Goal: Communication & Community: Answer question/provide support

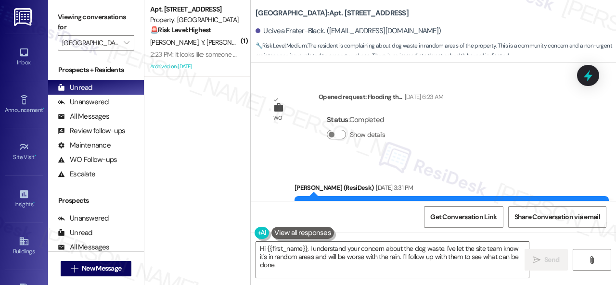
scroll to position [17688, 0]
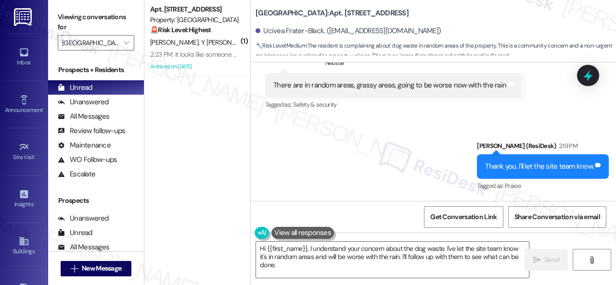
click at [207, 43] on span "Y. [PERSON_NAME]" at bounding box center [228, 42] width 54 height 9
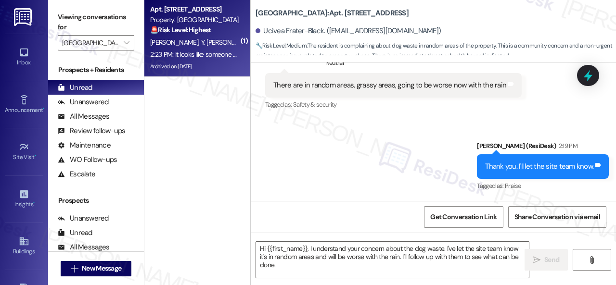
type textarea "Fetching suggested responses. Please feel free to read through the conversation…"
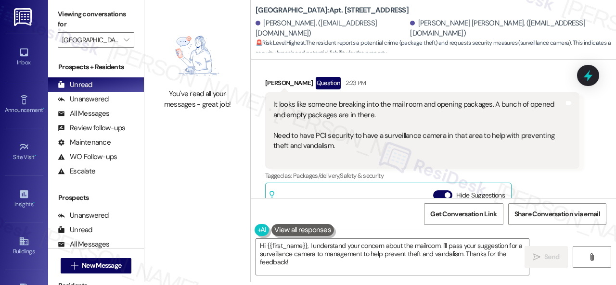
scroll to position [13785, 0]
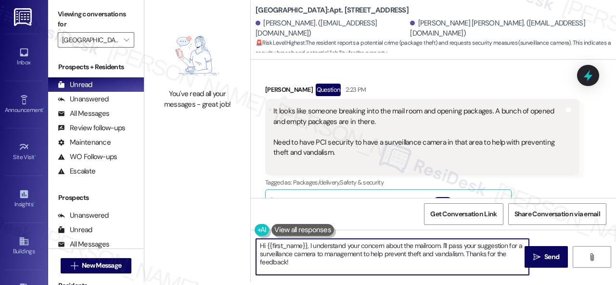
drag, startPoint x: 258, startPoint y: 243, endPoint x: 320, endPoint y: 282, distance: 73.1
click at [320, 282] on div "Hi {{first_name}}, I understand your concern about the mailroom. I'll pass your…" at bounding box center [433, 266] width 365 height 72
paste textarea "Thank you for sharing your feedback. We appreciate it. Enjoy your day"
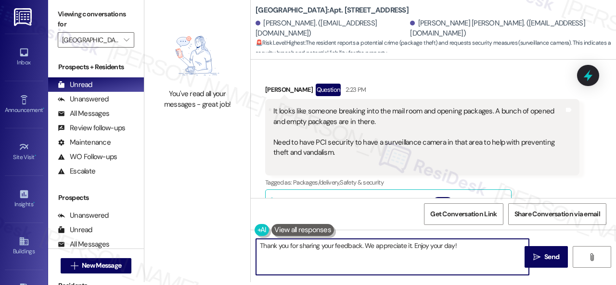
click at [361, 245] on textarea "Thank you for sharing your feedback. We appreciate it. Enjoy your day!" at bounding box center [392, 257] width 273 height 36
drag, startPoint x: 409, startPoint y: 246, endPoint x: 454, endPoint y: 246, distance: 44.8
click at [454, 246] on textarea "Thank you for sharing your feedback and suggestion. We appreciate it. Enjoy you…" at bounding box center [392, 257] width 273 height 36
click at [372, 248] on textarea "Thank you for sharing your feedback and suggestion. We appreciate it. Enjoy you…" at bounding box center [392, 257] width 273 height 36
click at [497, 247] on textarea "Thank you for sharing your feedback and suggestion. We appreciate it. Enjoy you…" at bounding box center [392, 257] width 273 height 36
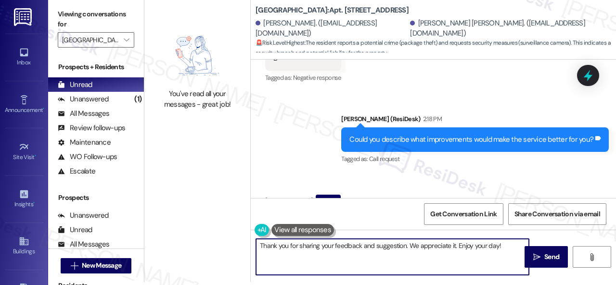
scroll to position [13689, 0]
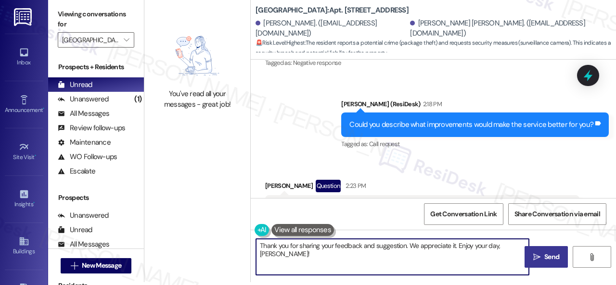
type textarea "Thank you for sharing your feedback and suggestion. We appreciate it. Enjoy you…"
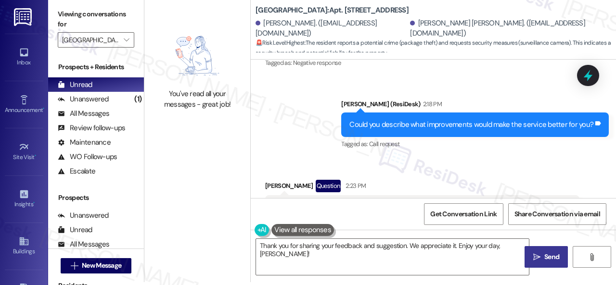
click at [544, 255] on span "Send" at bounding box center [551, 257] width 15 height 10
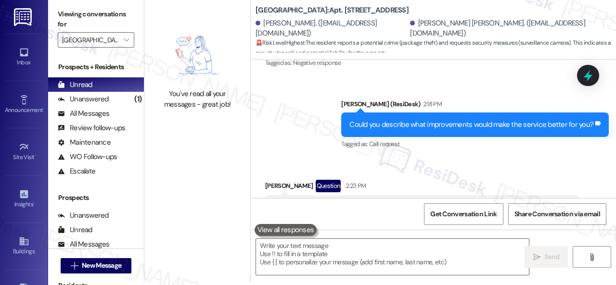
scroll to position [13881, 0]
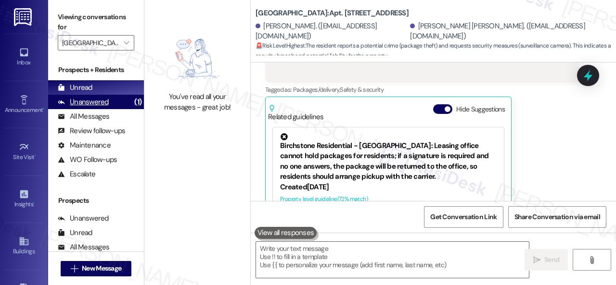
click at [100, 103] on div "Unanswered" at bounding box center [83, 102] width 51 height 10
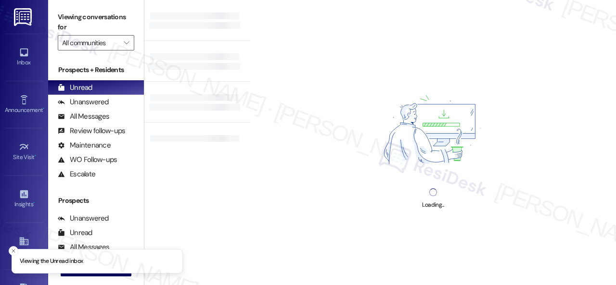
type input "[GEOGRAPHIC_DATA]"
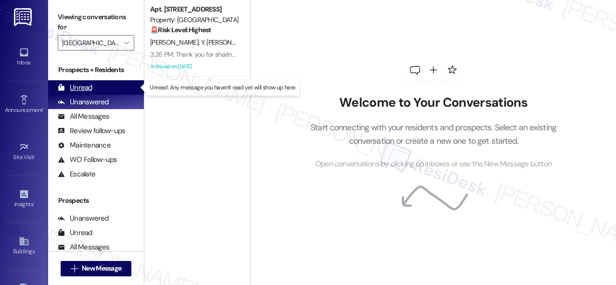
click at [77, 85] on div "Unread" at bounding box center [75, 88] width 35 height 10
